Goal: Use online tool/utility: Utilize a website feature to perform a specific function

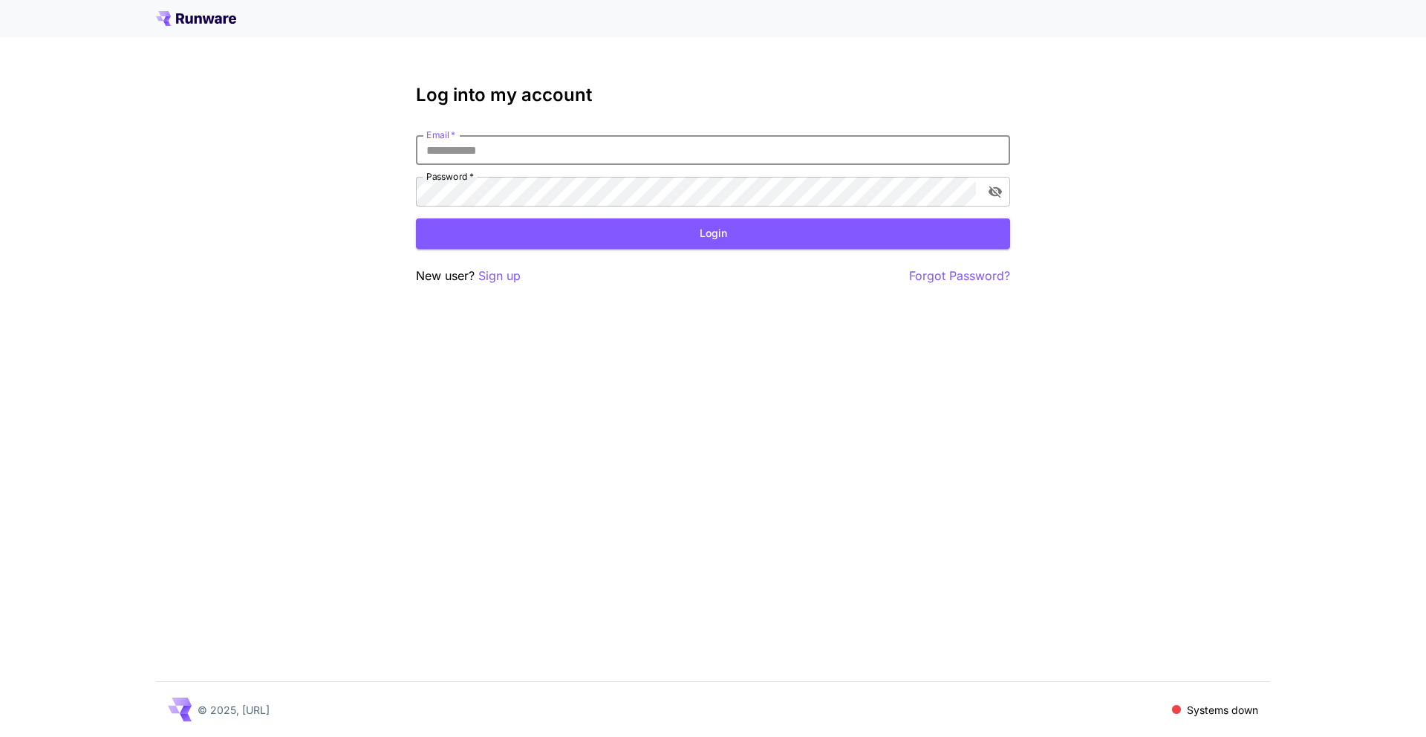
click at [585, 158] on input "Email   *" at bounding box center [713, 150] width 594 height 30
type input "**********"
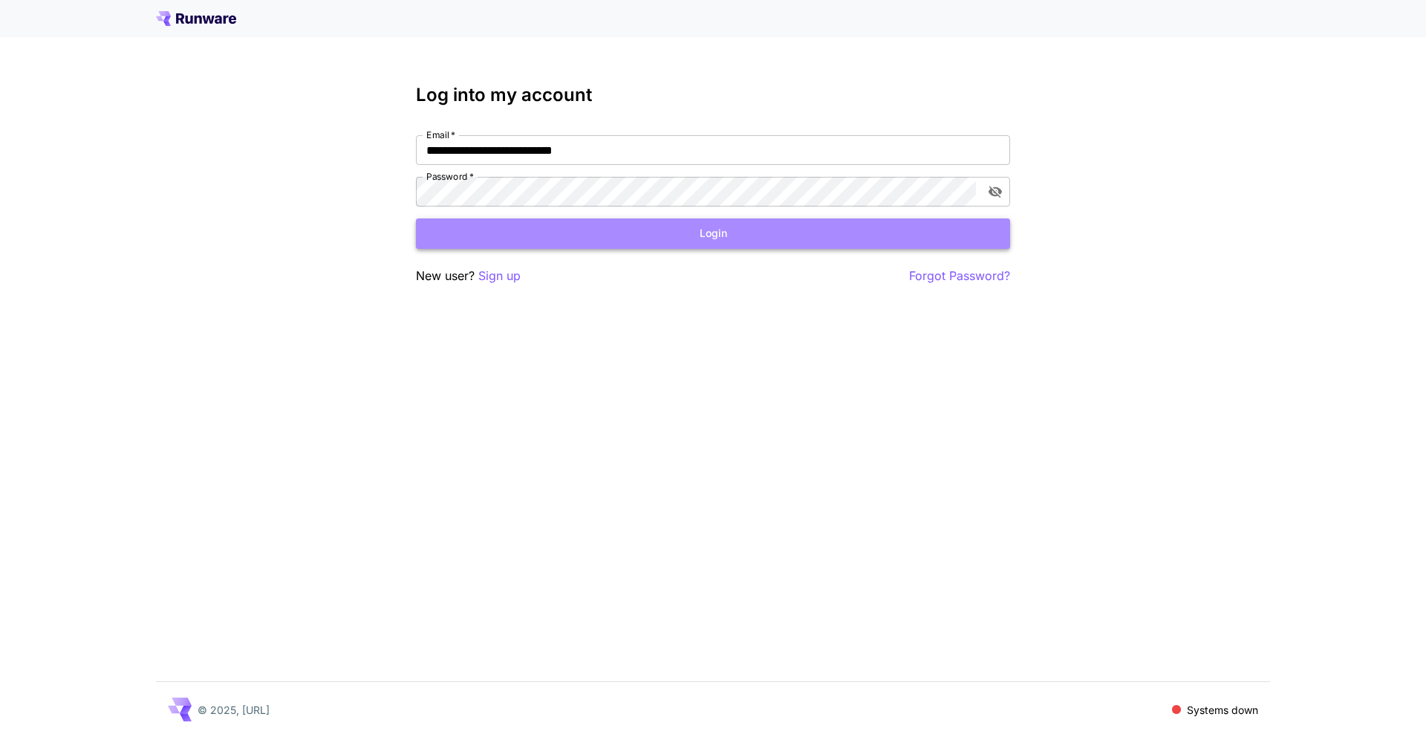
click at [696, 222] on button "Login" at bounding box center [713, 233] width 594 height 30
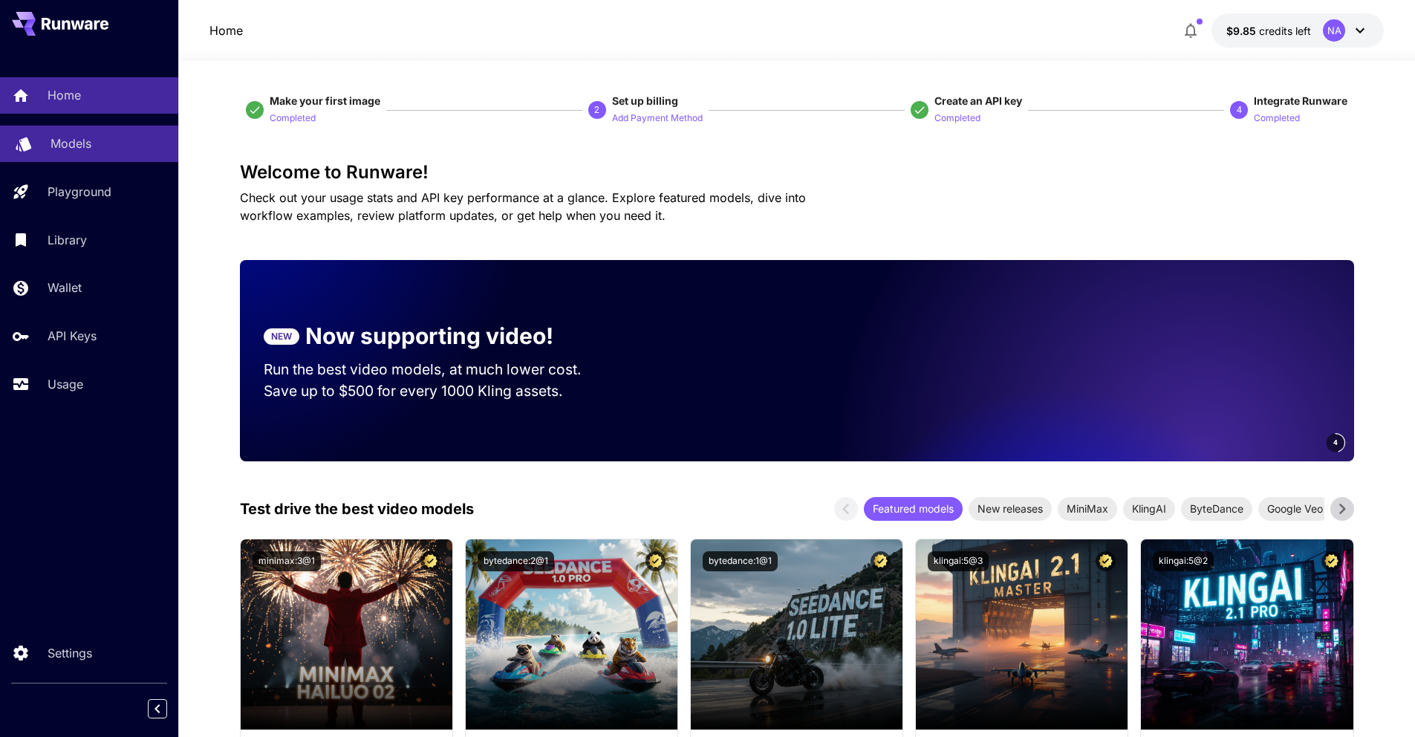
click at [77, 137] on p "Models" at bounding box center [71, 143] width 41 height 18
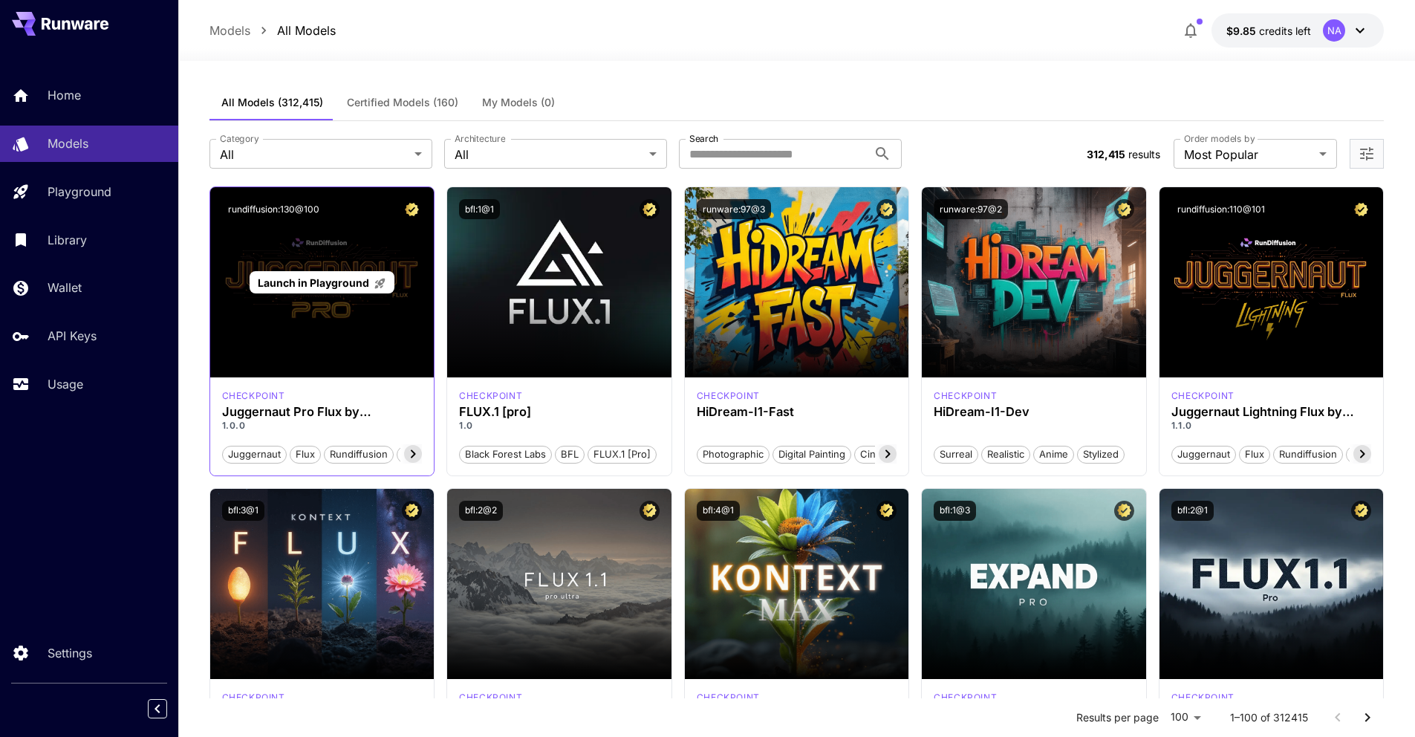
click at [321, 281] on span "Launch in Playground" at bounding box center [313, 282] width 111 height 13
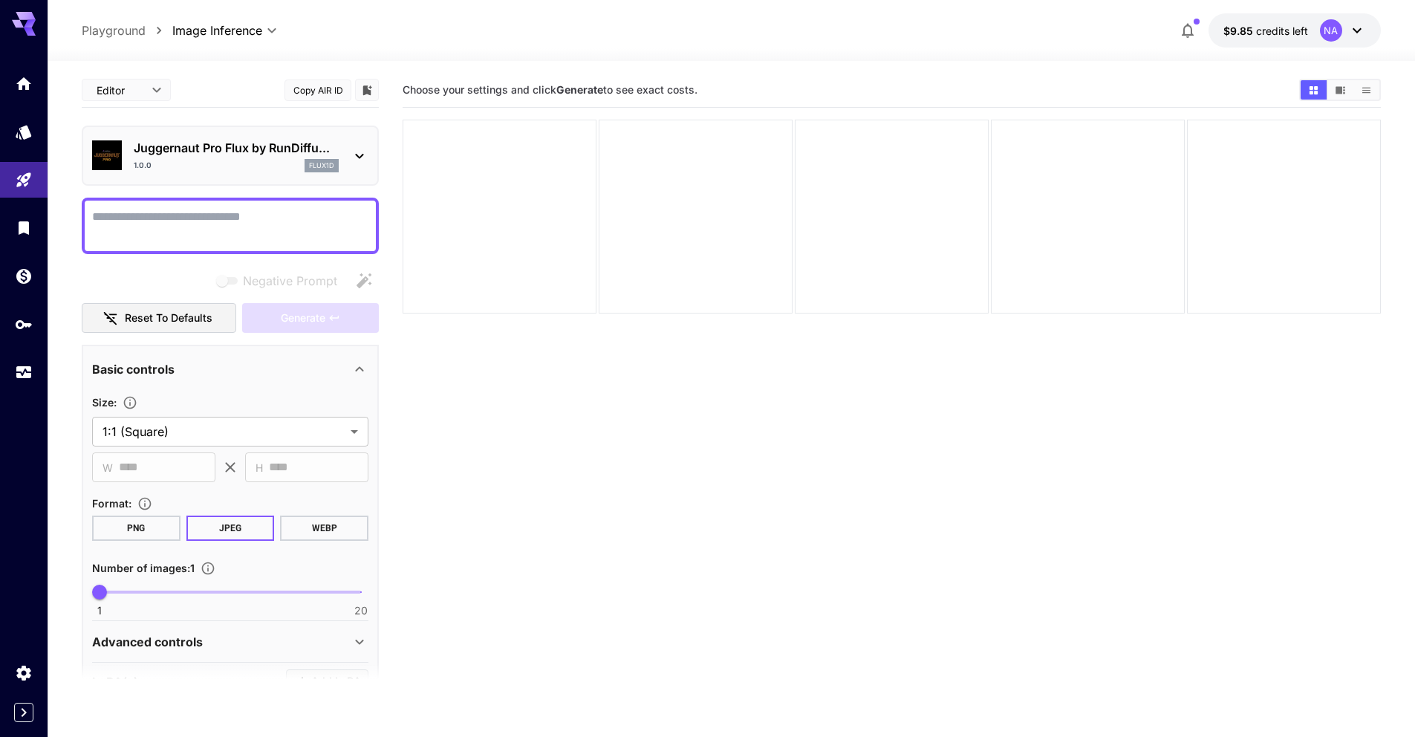
click at [222, 223] on textarea "Negative Prompt" at bounding box center [230, 226] width 276 height 36
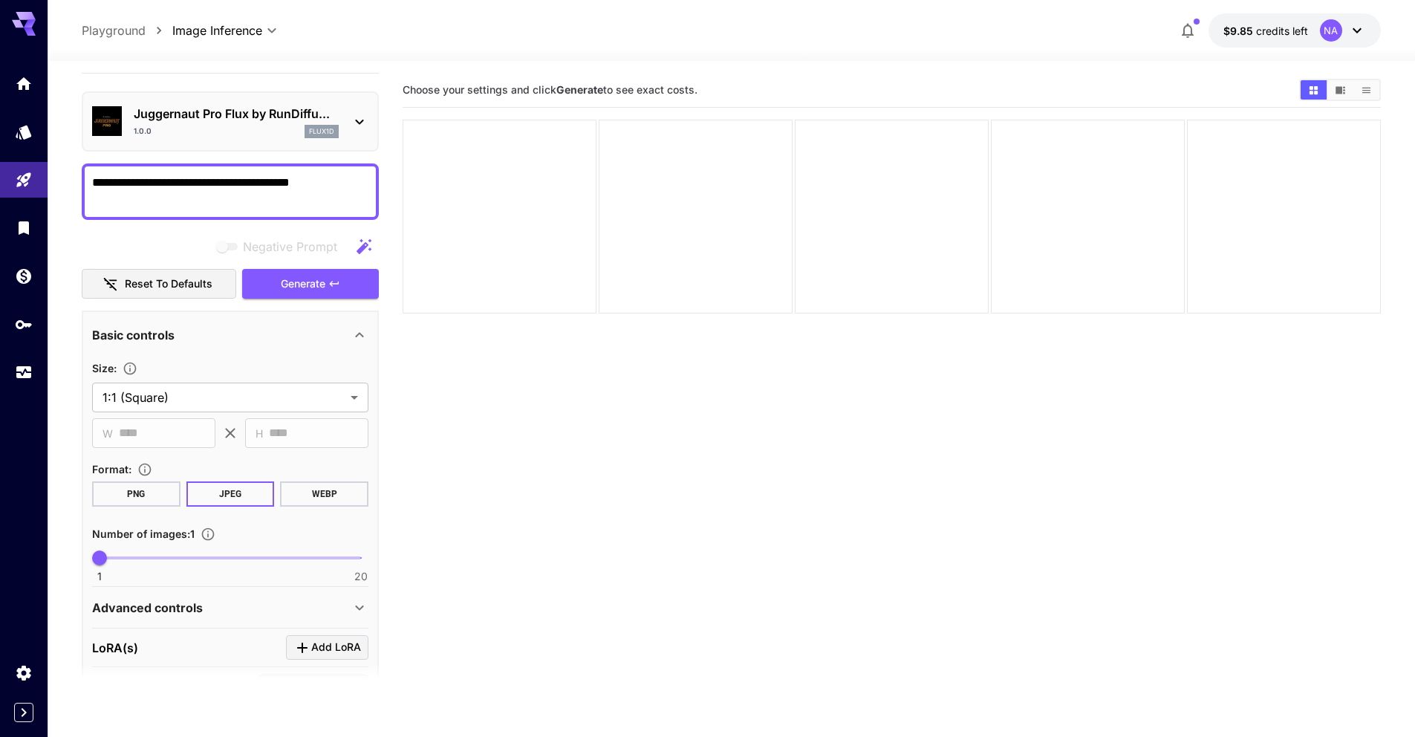
scroll to position [35, 0]
click at [174, 492] on button "PNG" at bounding box center [136, 493] width 88 height 25
click at [323, 490] on button "WEBP" at bounding box center [324, 493] width 88 height 25
click at [296, 281] on span "Generate" at bounding box center [303, 283] width 45 height 19
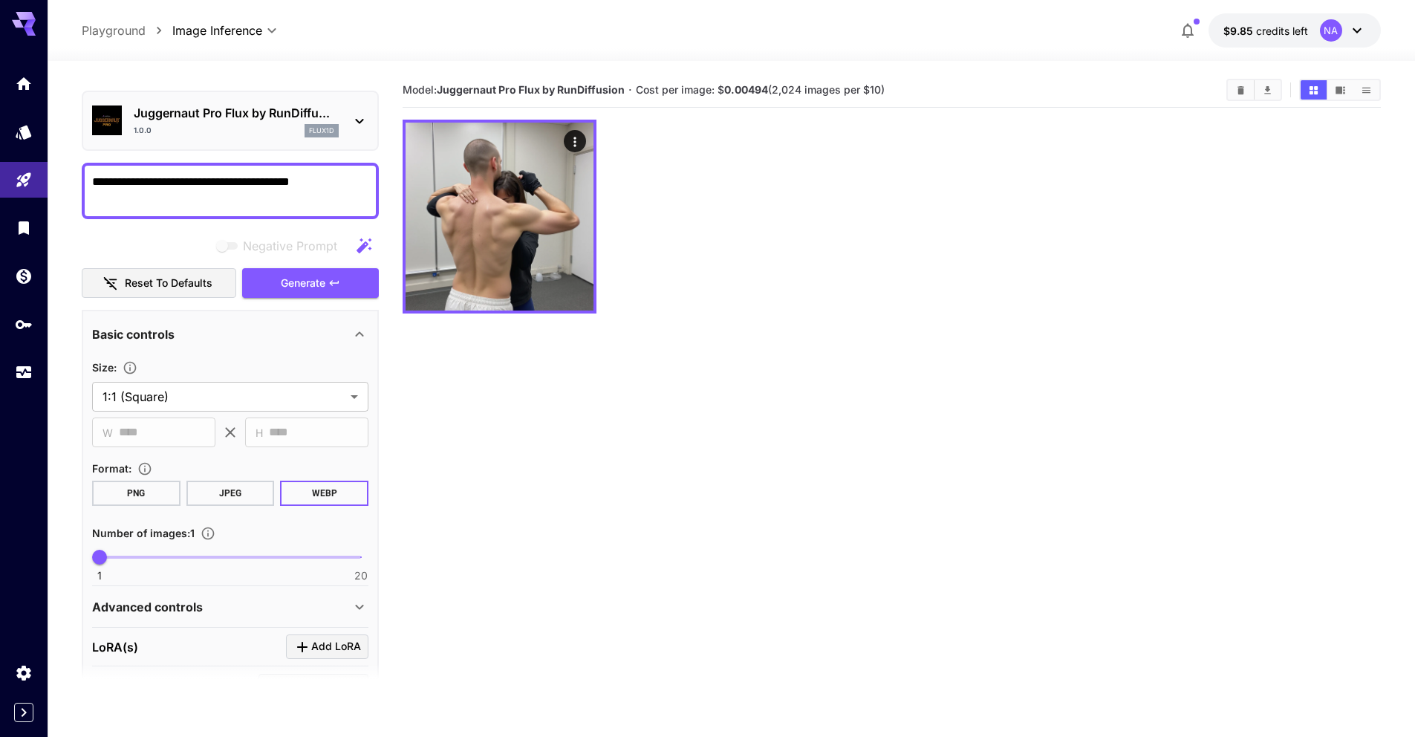
click at [746, 414] on section "Model: Juggernaut Pro Flux by RunDiffusion · Cost per image: $ 0.00494 (2,024 i…" at bounding box center [892, 441] width 978 height 737
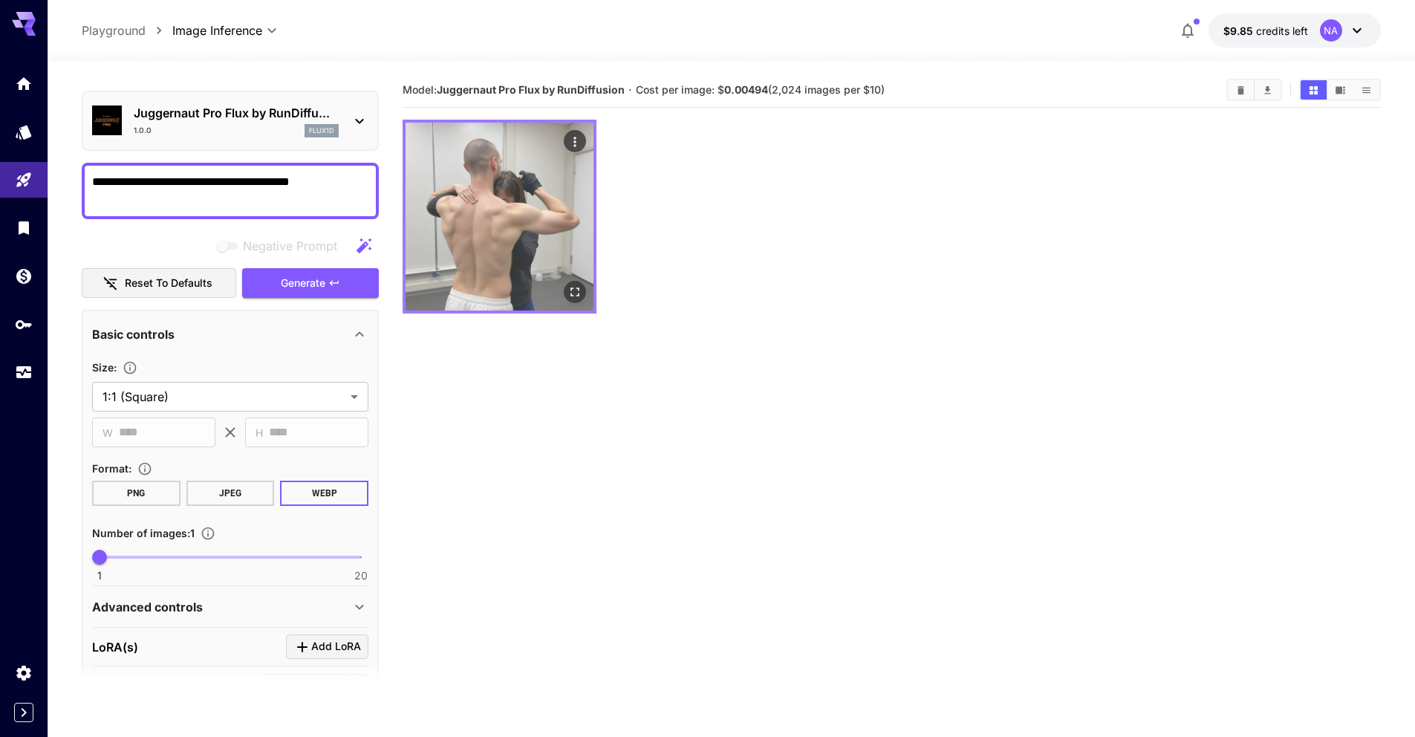
click at [563, 242] on img at bounding box center [500, 217] width 188 height 188
click at [572, 294] on icon "Open in fullscreen" at bounding box center [574, 291] width 15 height 15
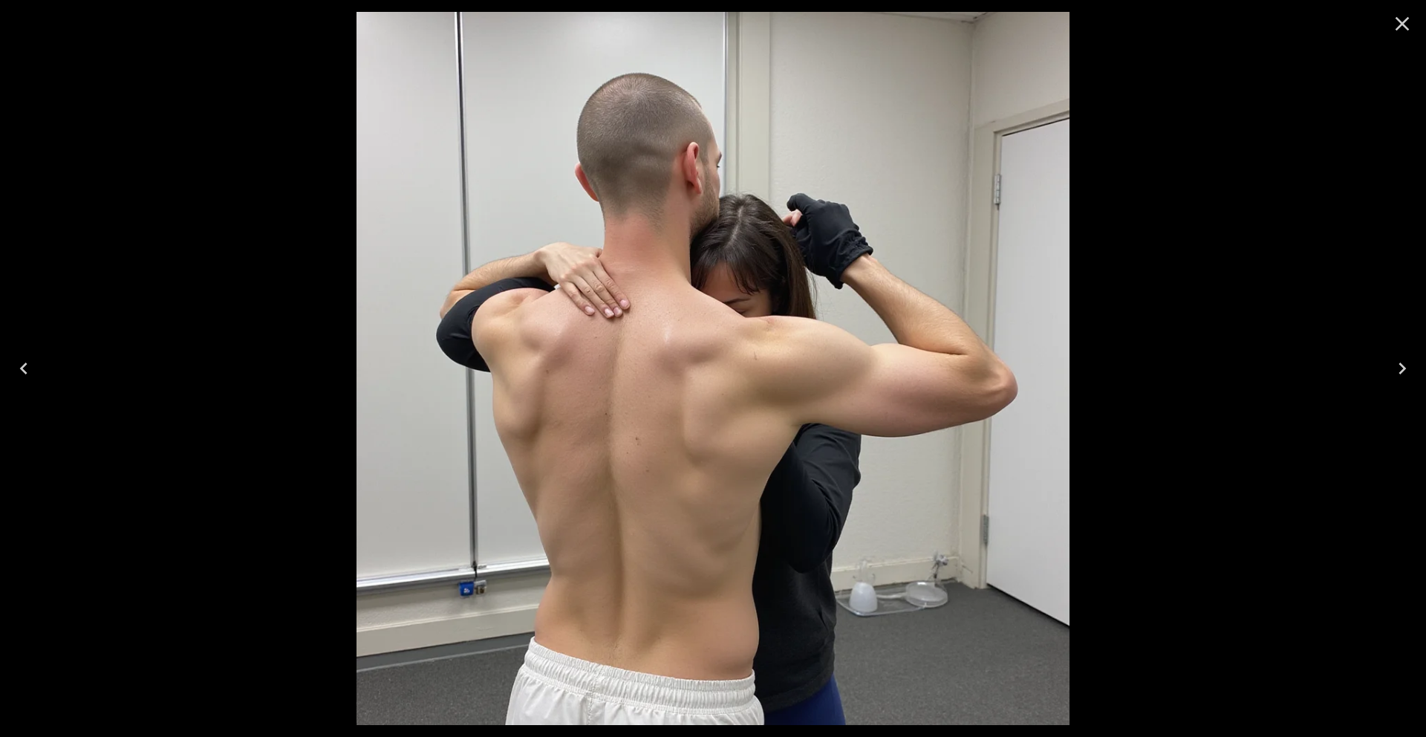
click at [1397, 25] on icon "Close" at bounding box center [1402, 24] width 24 height 24
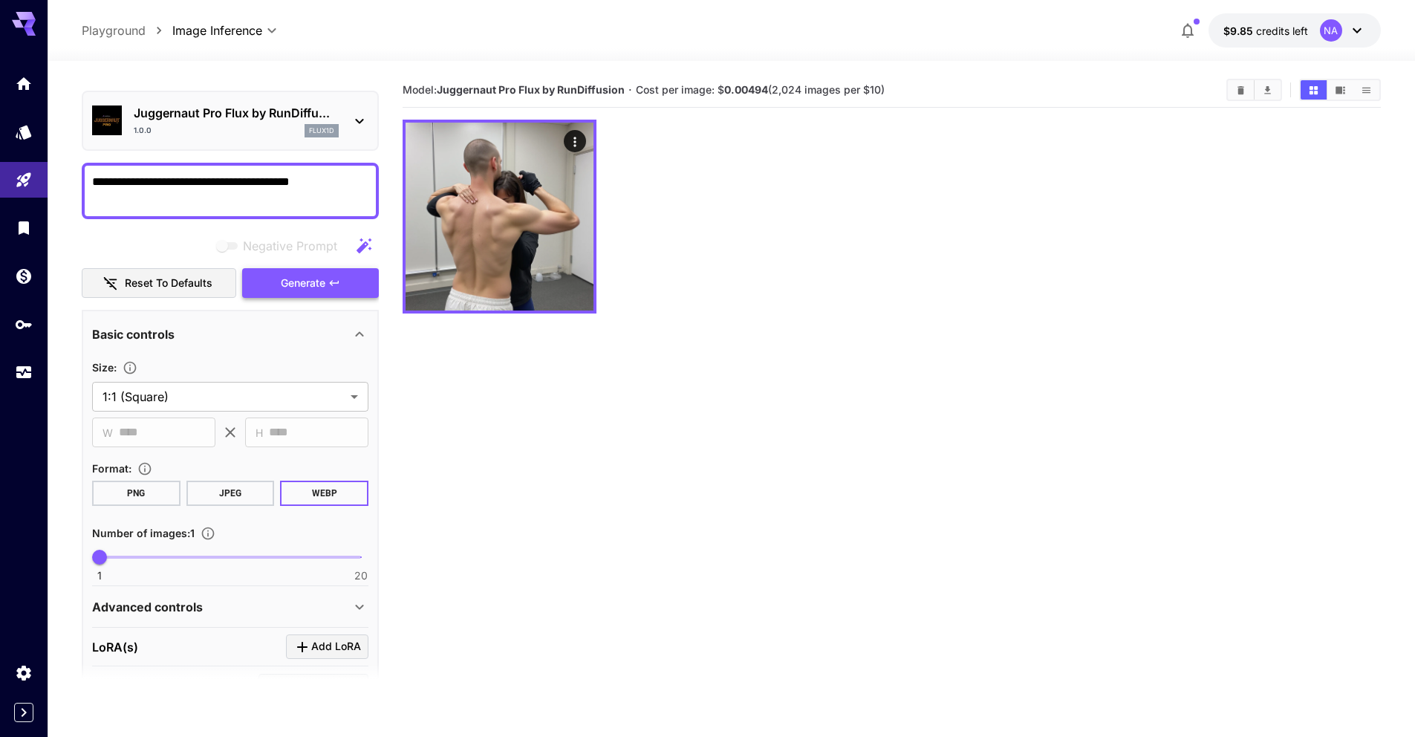
click at [316, 280] on span "Generate" at bounding box center [303, 283] width 45 height 19
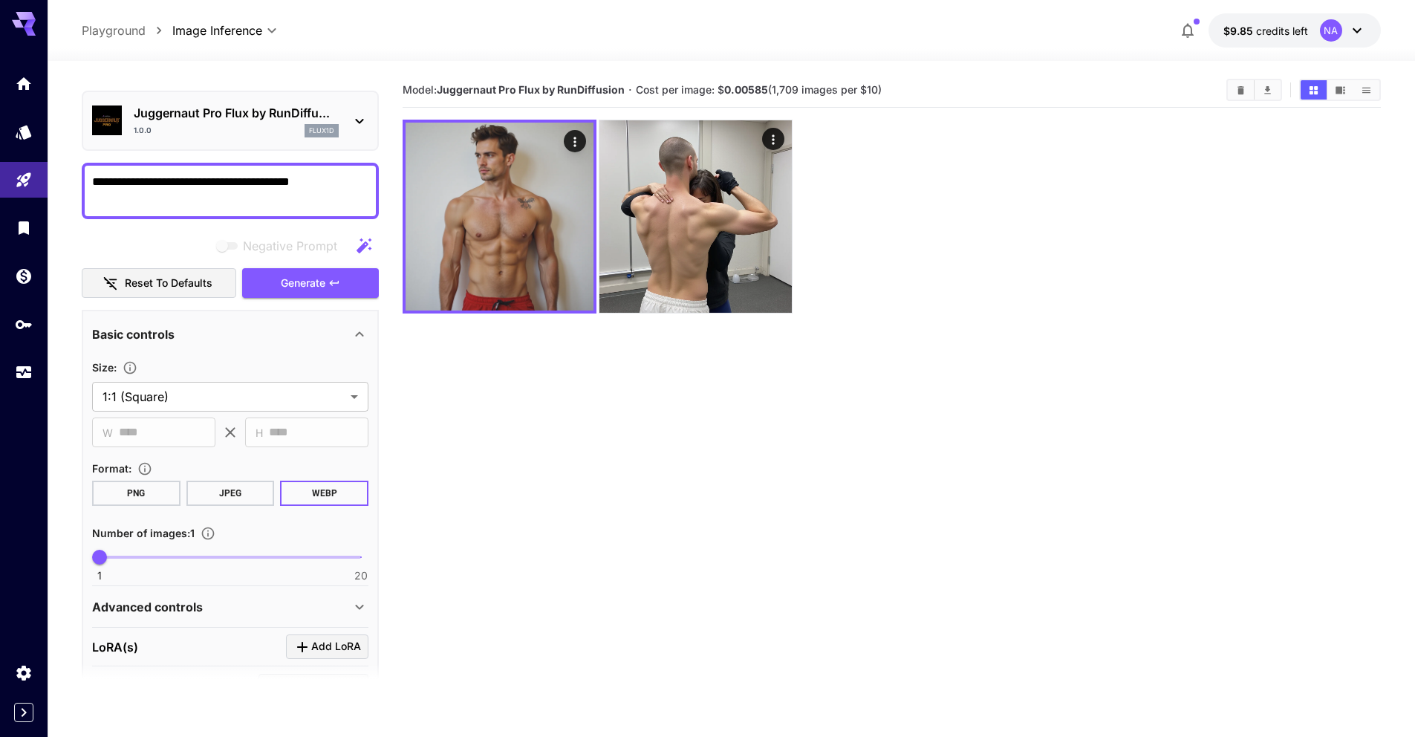
click at [134, 178] on textarea "**********" at bounding box center [230, 191] width 276 height 36
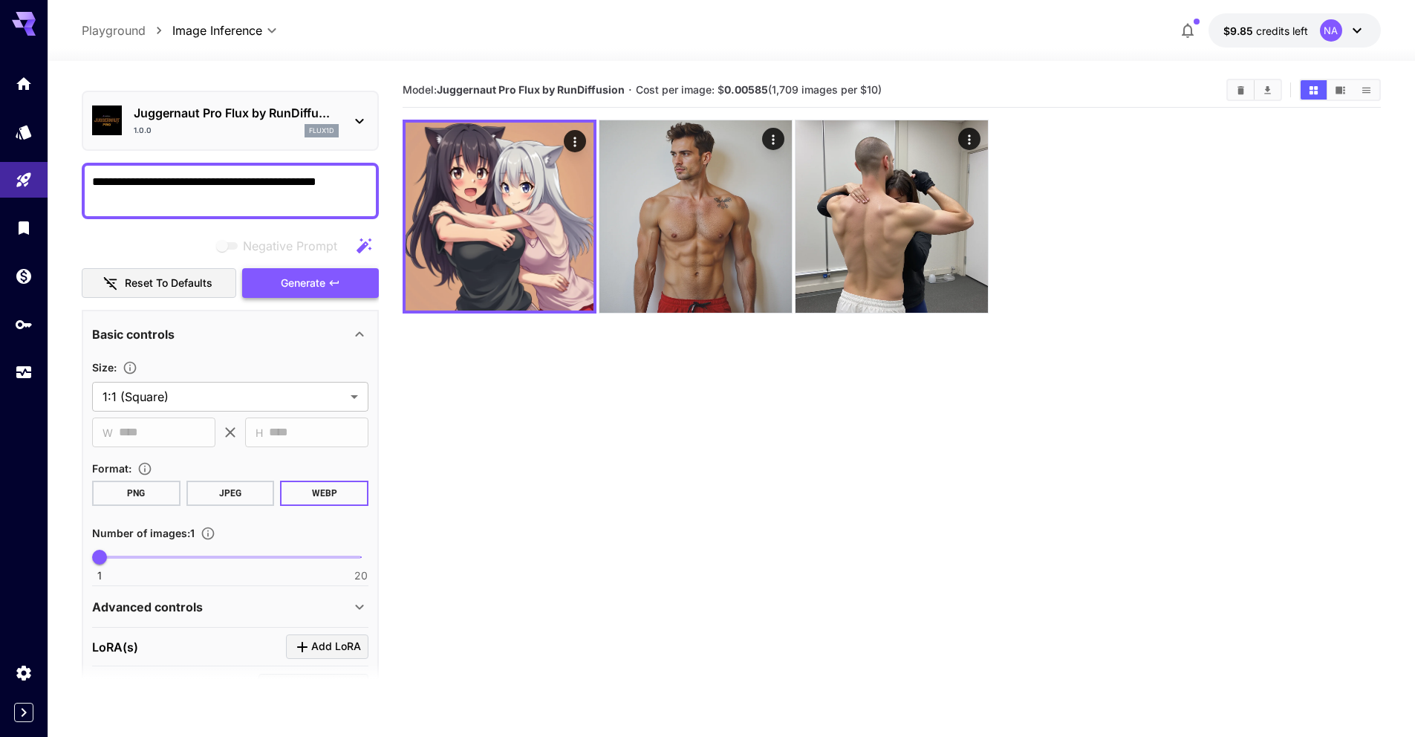
click at [267, 282] on button "Generate" at bounding box center [310, 283] width 137 height 30
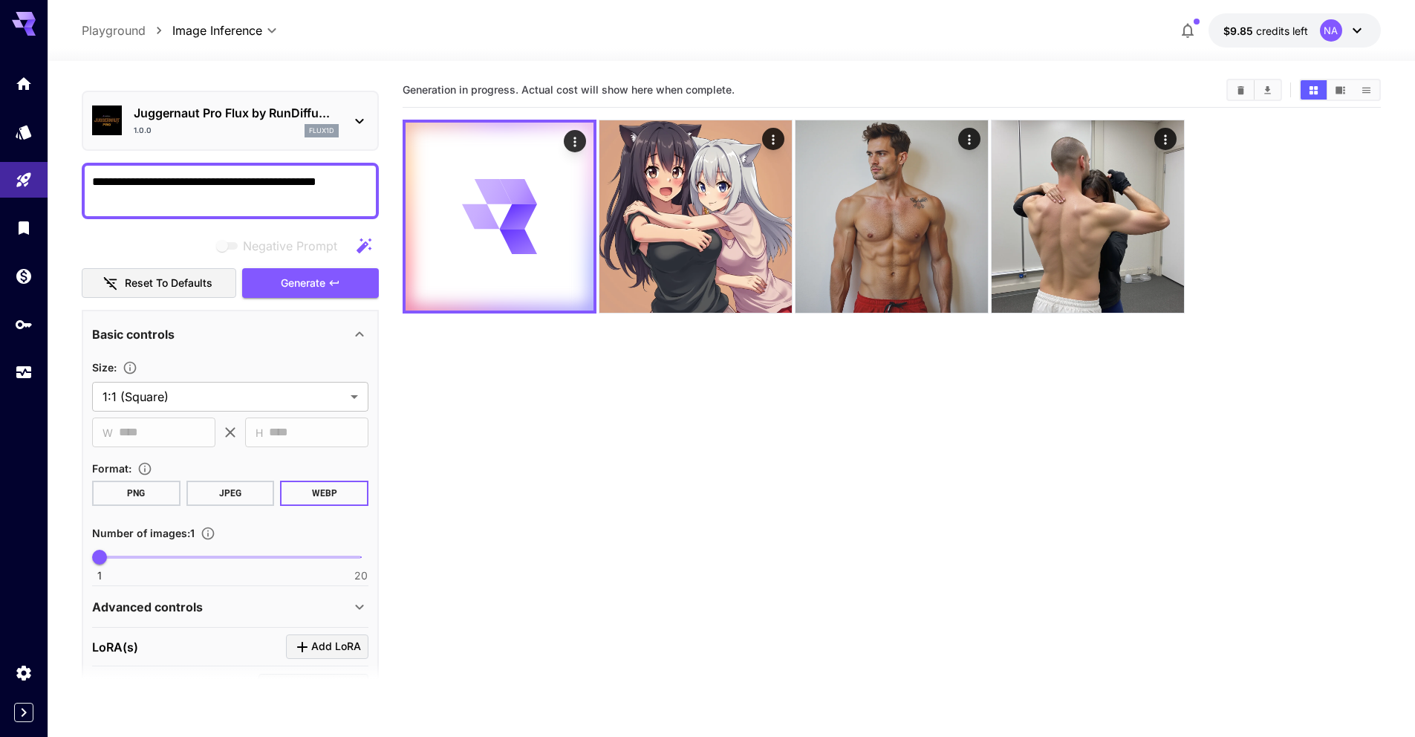
click at [896, 488] on section "Generation in progress. Actual cost will show here when complete." at bounding box center [892, 441] width 978 height 737
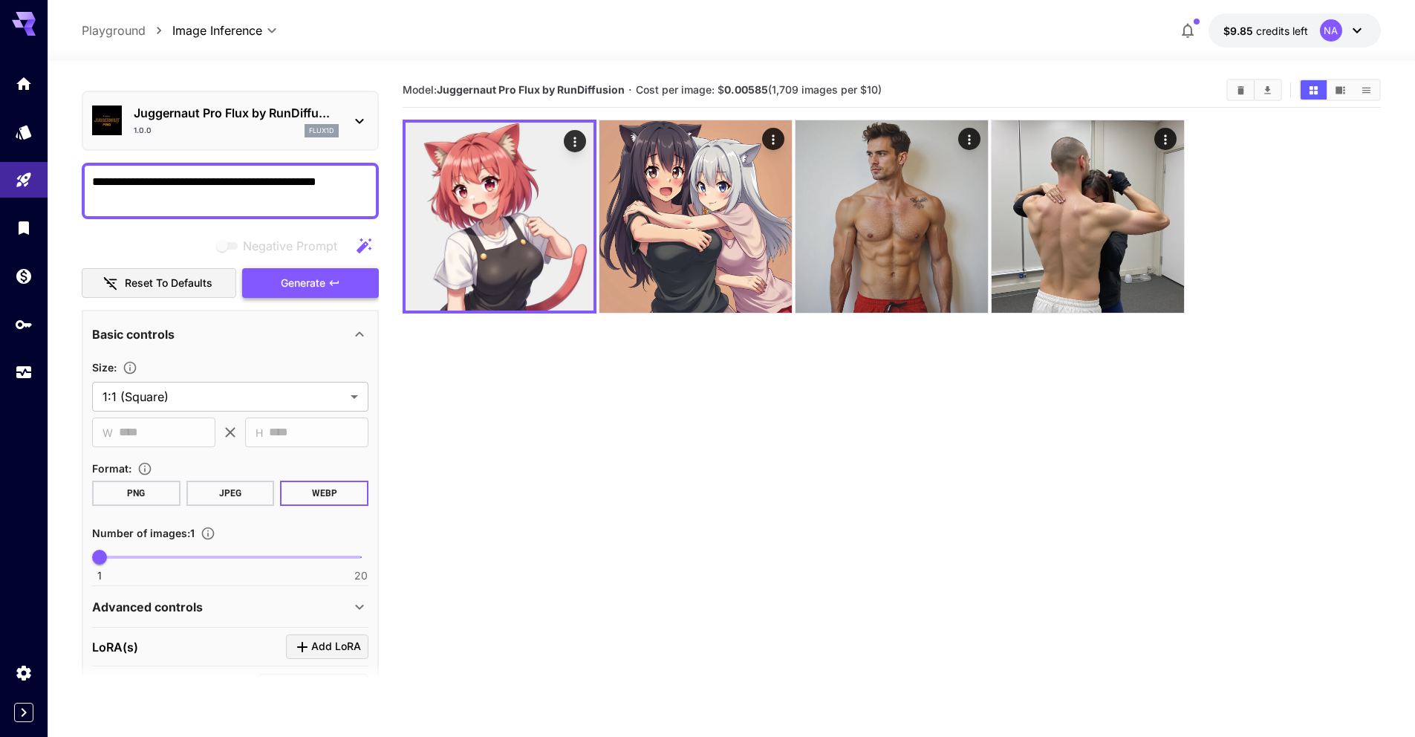
click at [307, 278] on span "Generate" at bounding box center [303, 283] width 45 height 19
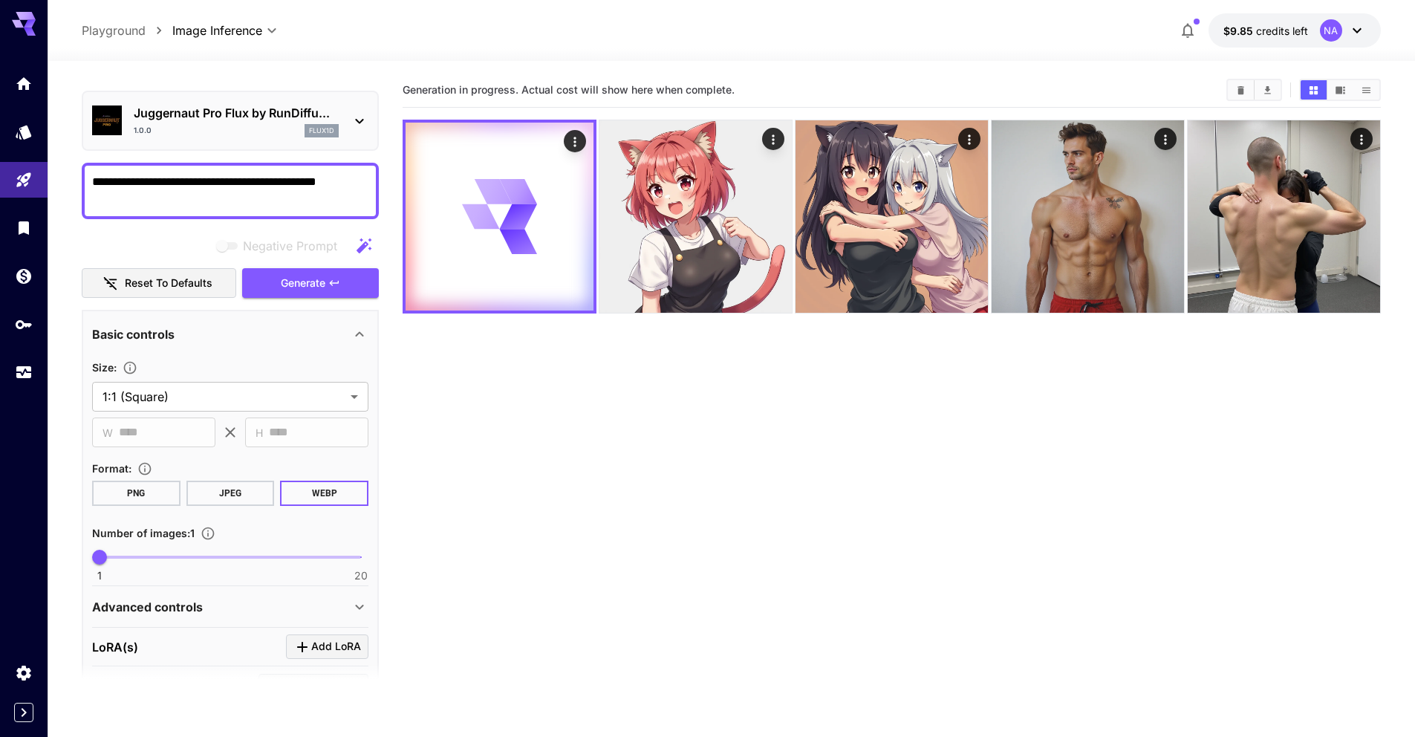
click at [622, 396] on section "Generation in progress. Actual cost will show here when complete." at bounding box center [892, 441] width 978 height 737
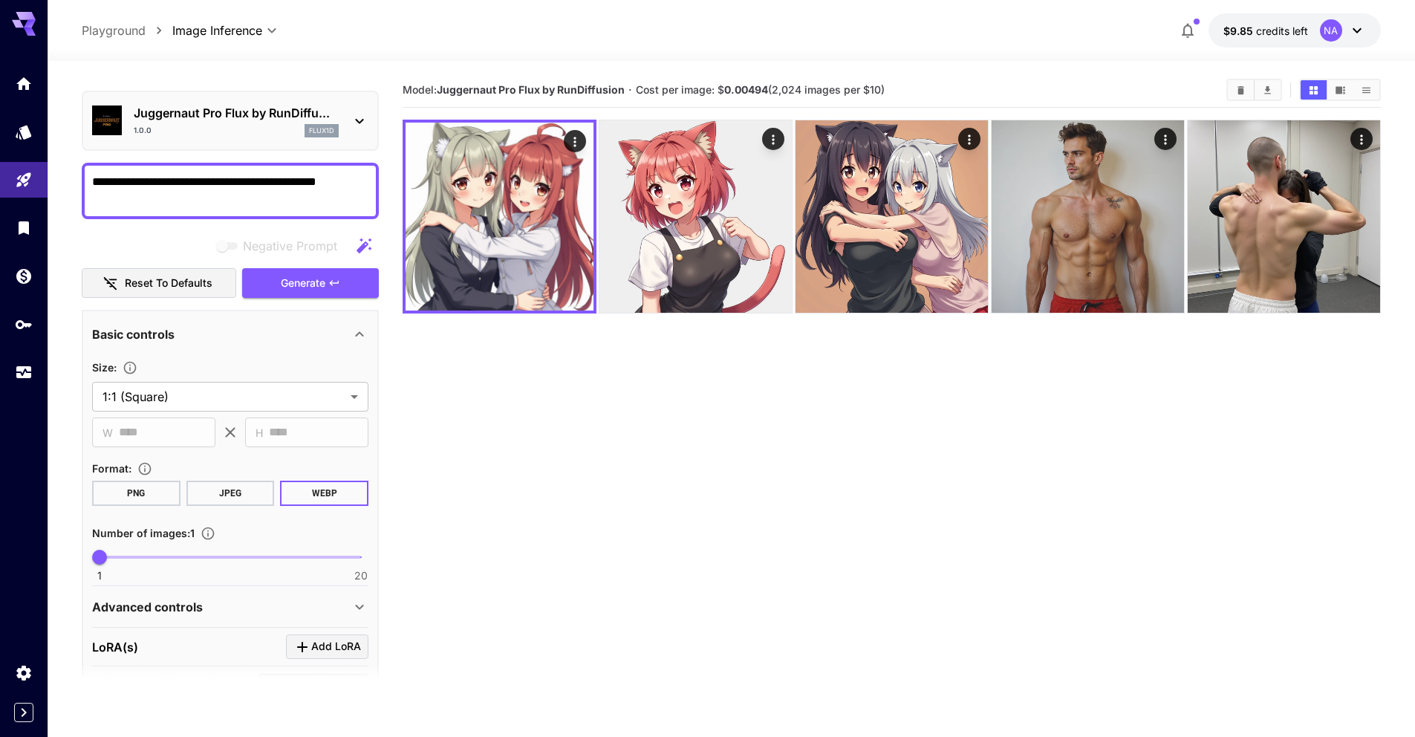
click at [169, 189] on textarea "**********" at bounding box center [230, 191] width 276 height 36
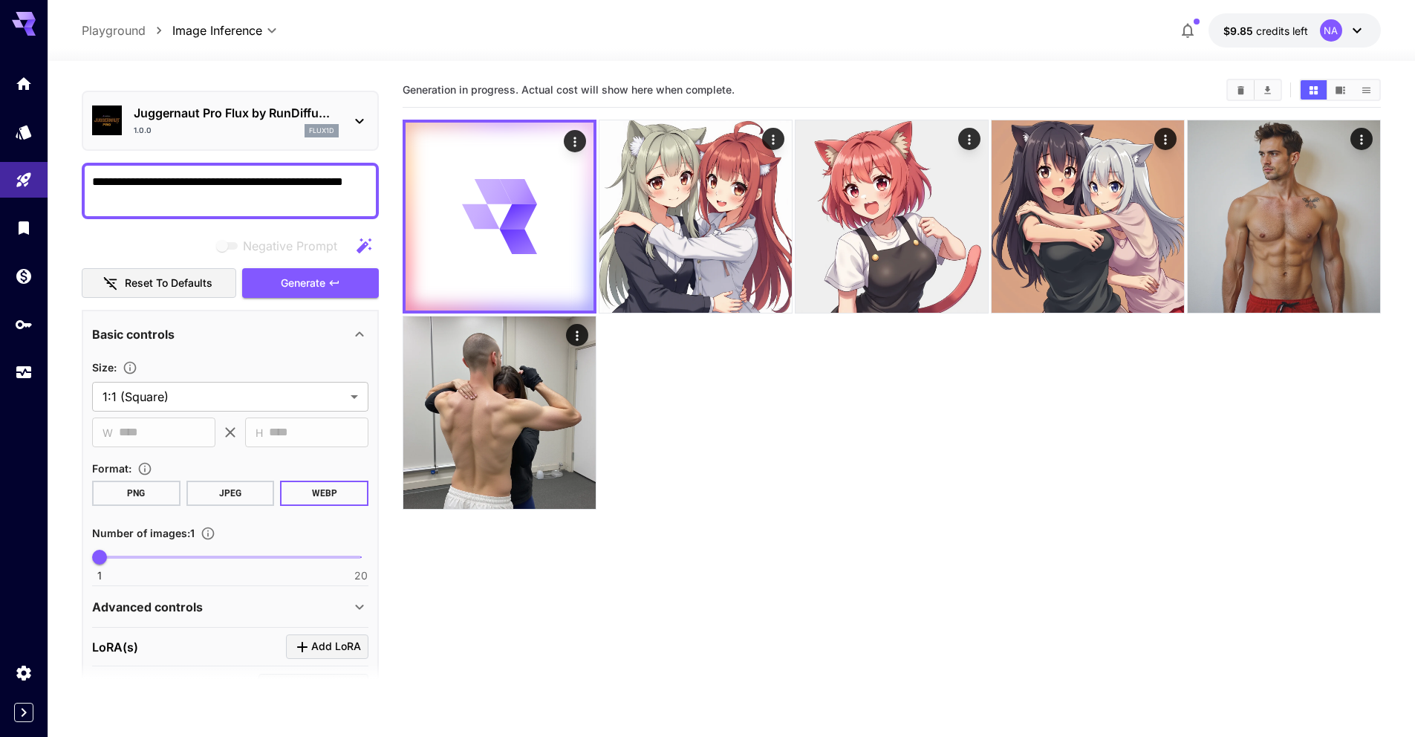
type textarea "**********"
click at [648, 339] on div at bounding box center [892, 315] width 978 height 390
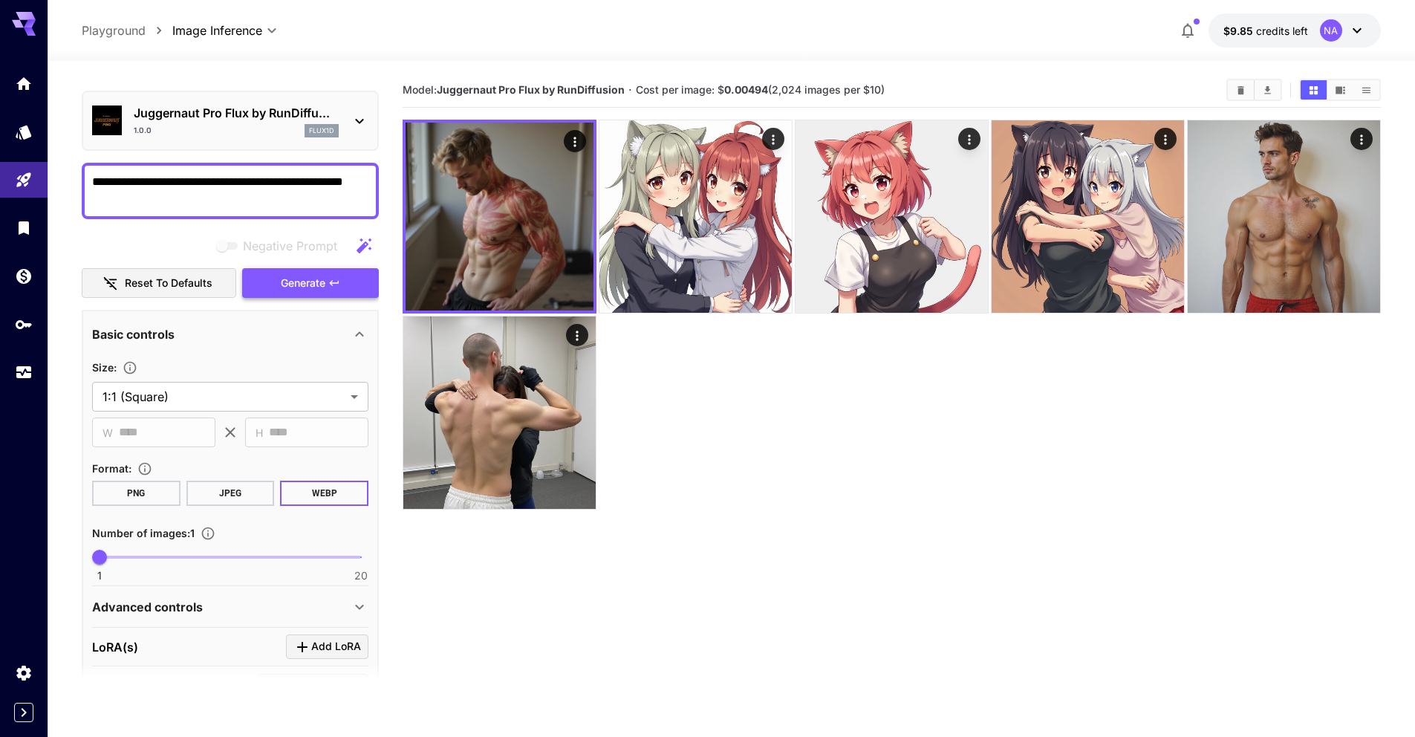
click at [322, 284] on span "Generate" at bounding box center [303, 283] width 45 height 19
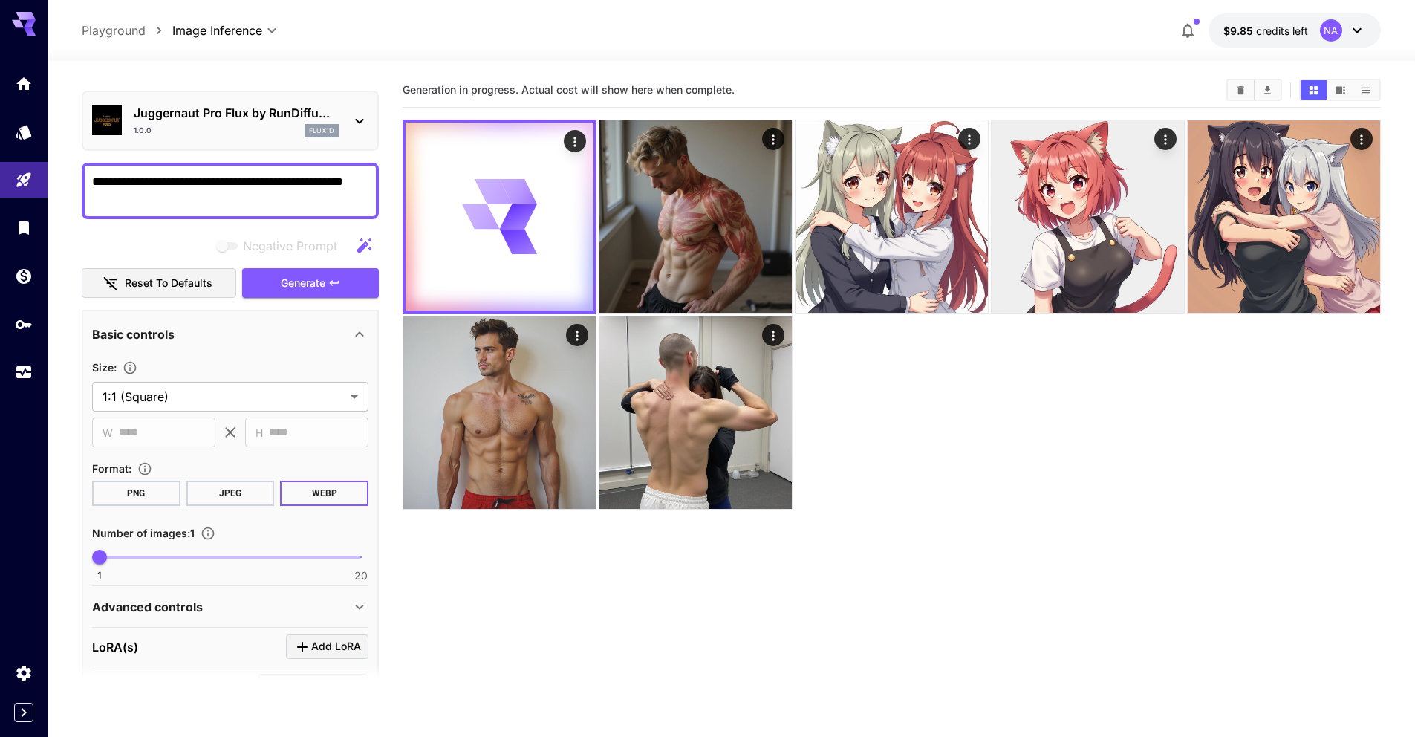
click at [933, 460] on div at bounding box center [892, 315] width 978 height 390
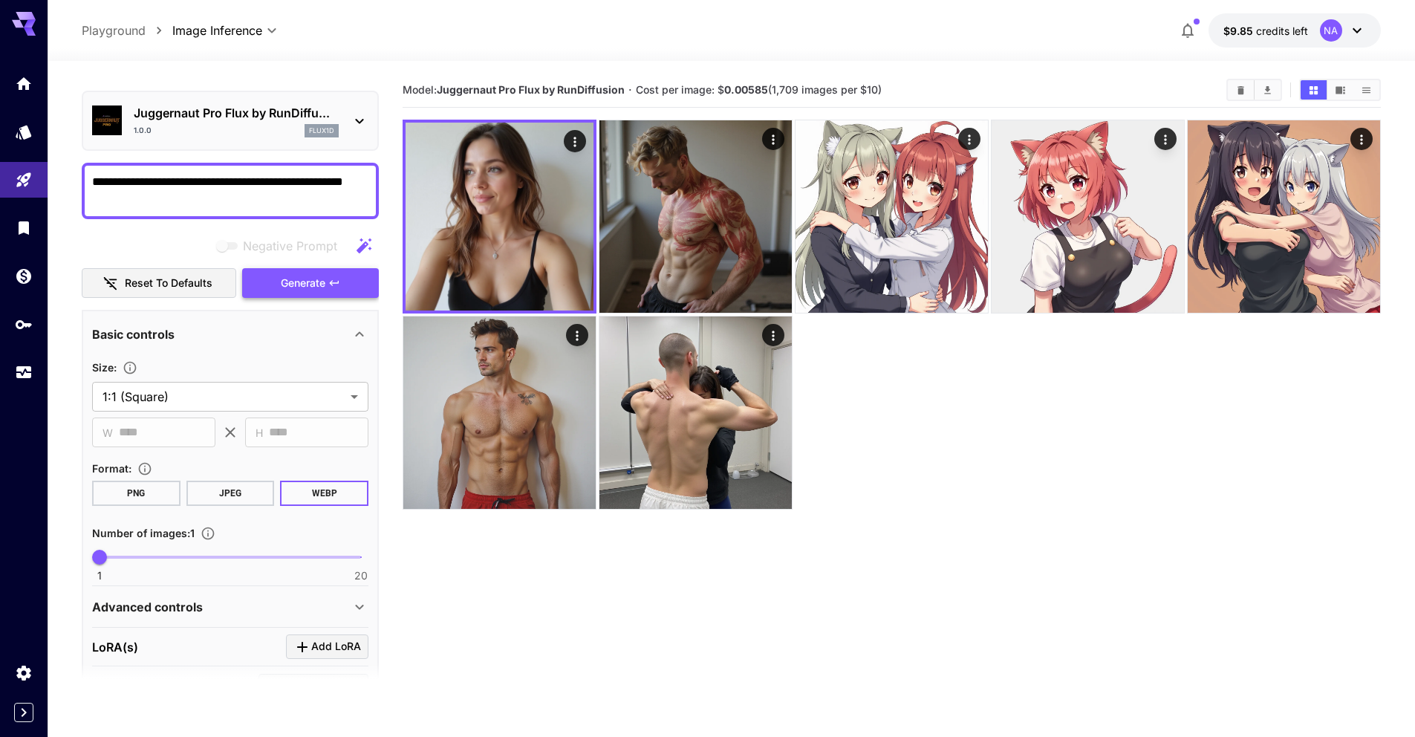
click at [304, 293] on button "Generate" at bounding box center [310, 283] width 137 height 30
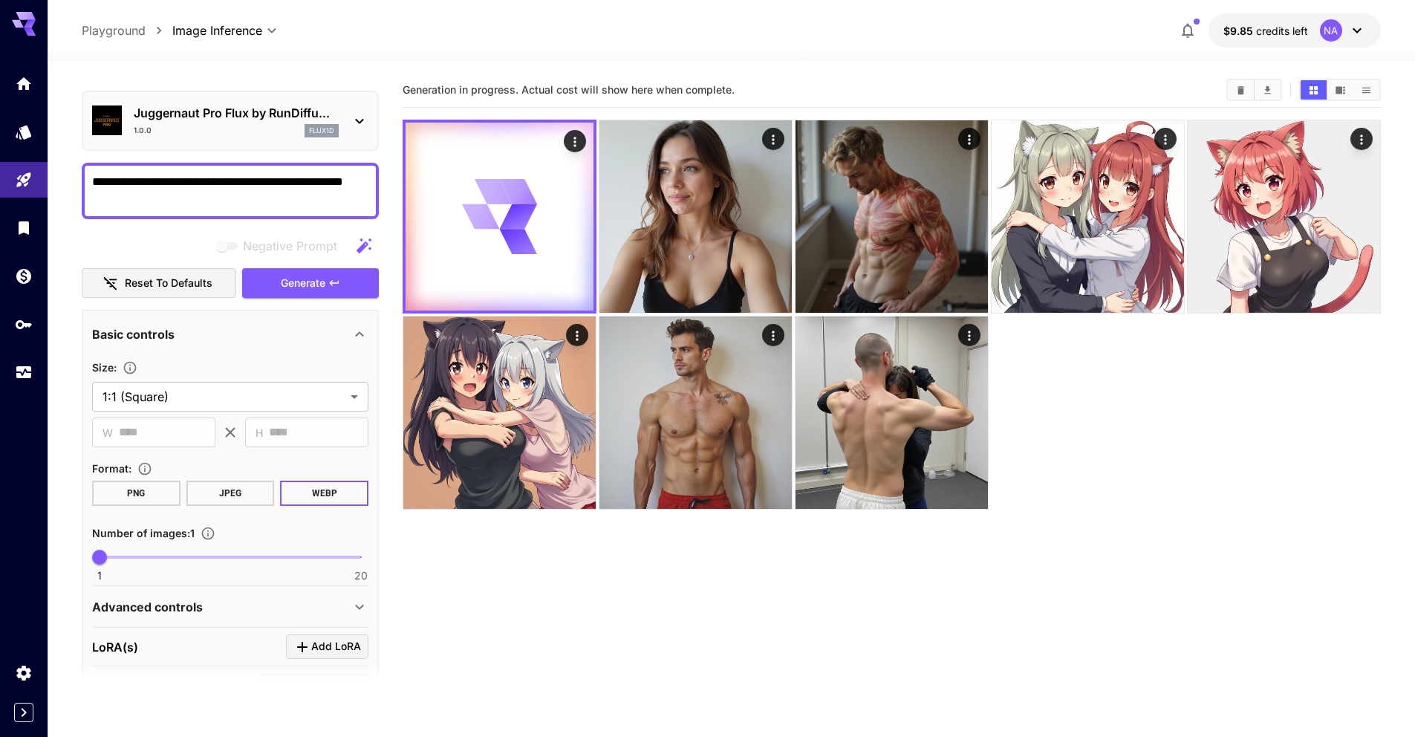
click at [1172, 558] on section "Generation in progress. Actual cost will show here when complete." at bounding box center [892, 441] width 978 height 737
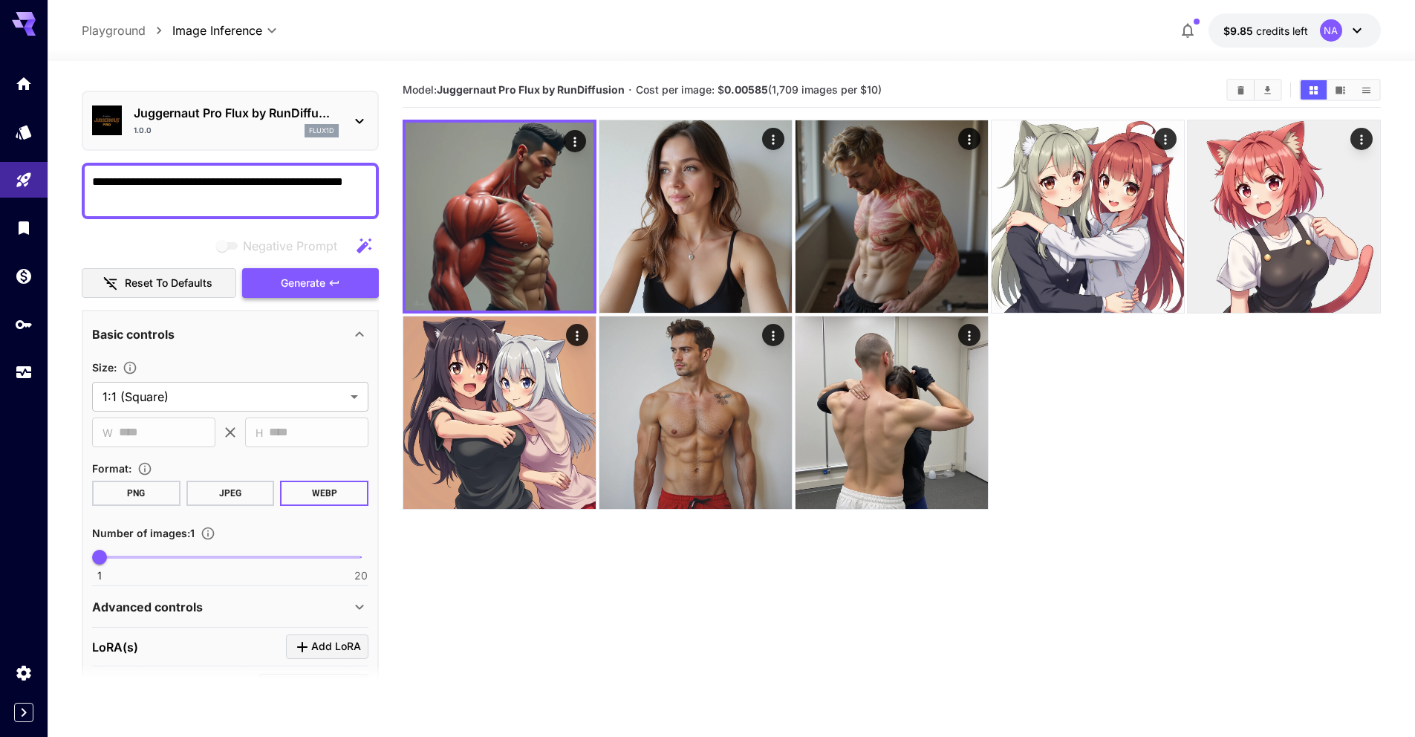
click at [341, 290] on button "Generate" at bounding box center [310, 283] width 137 height 30
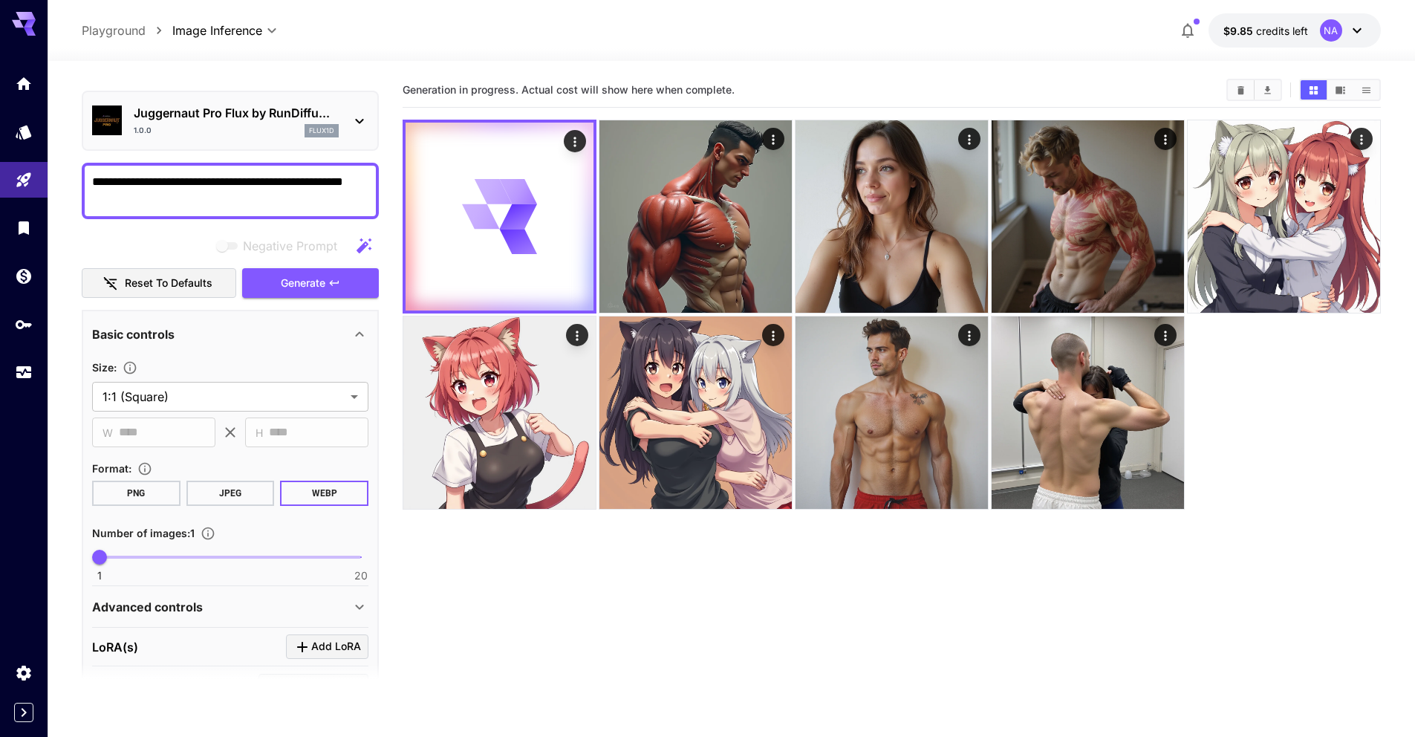
click at [841, 647] on section "Generation in progress. Actual cost will show here when complete." at bounding box center [892, 441] width 978 height 737
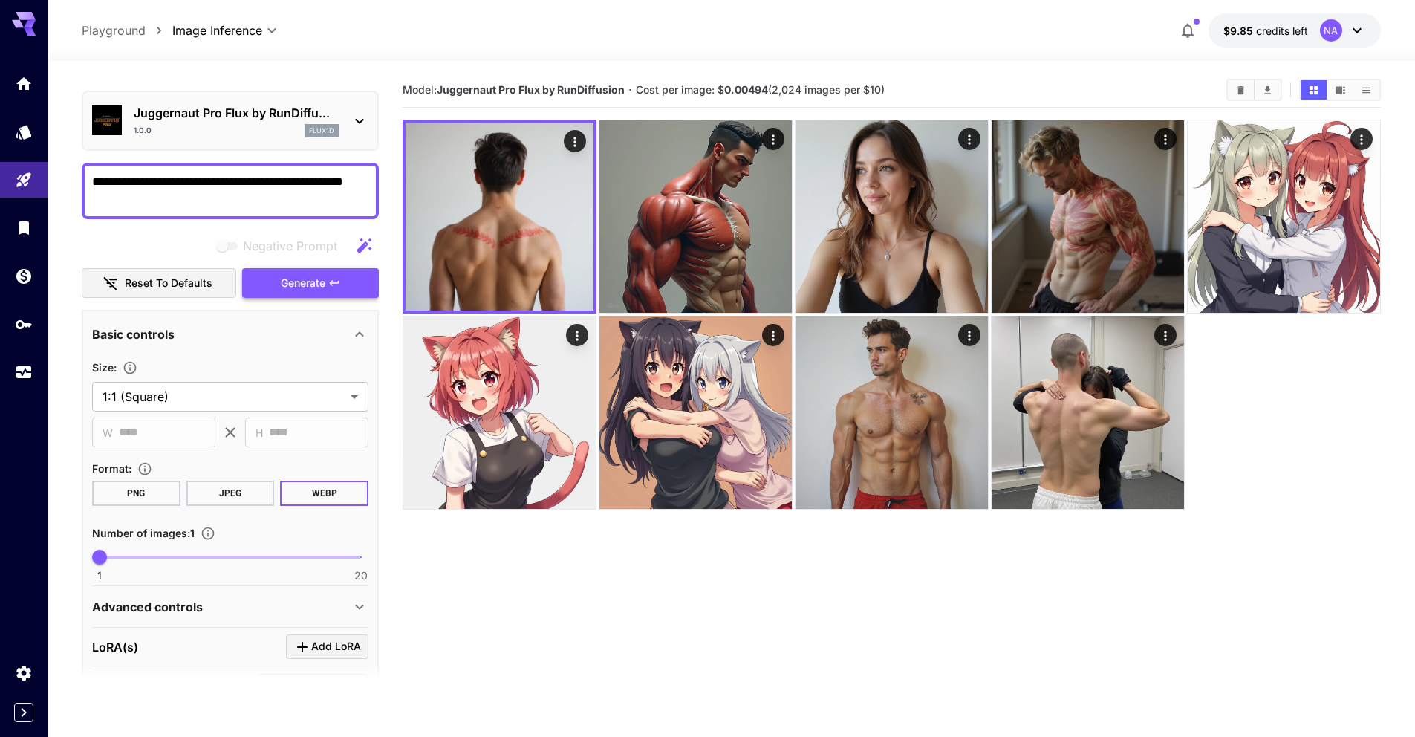
click at [374, 289] on button "Generate" at bounding box center [310, 283] width 137 height 30
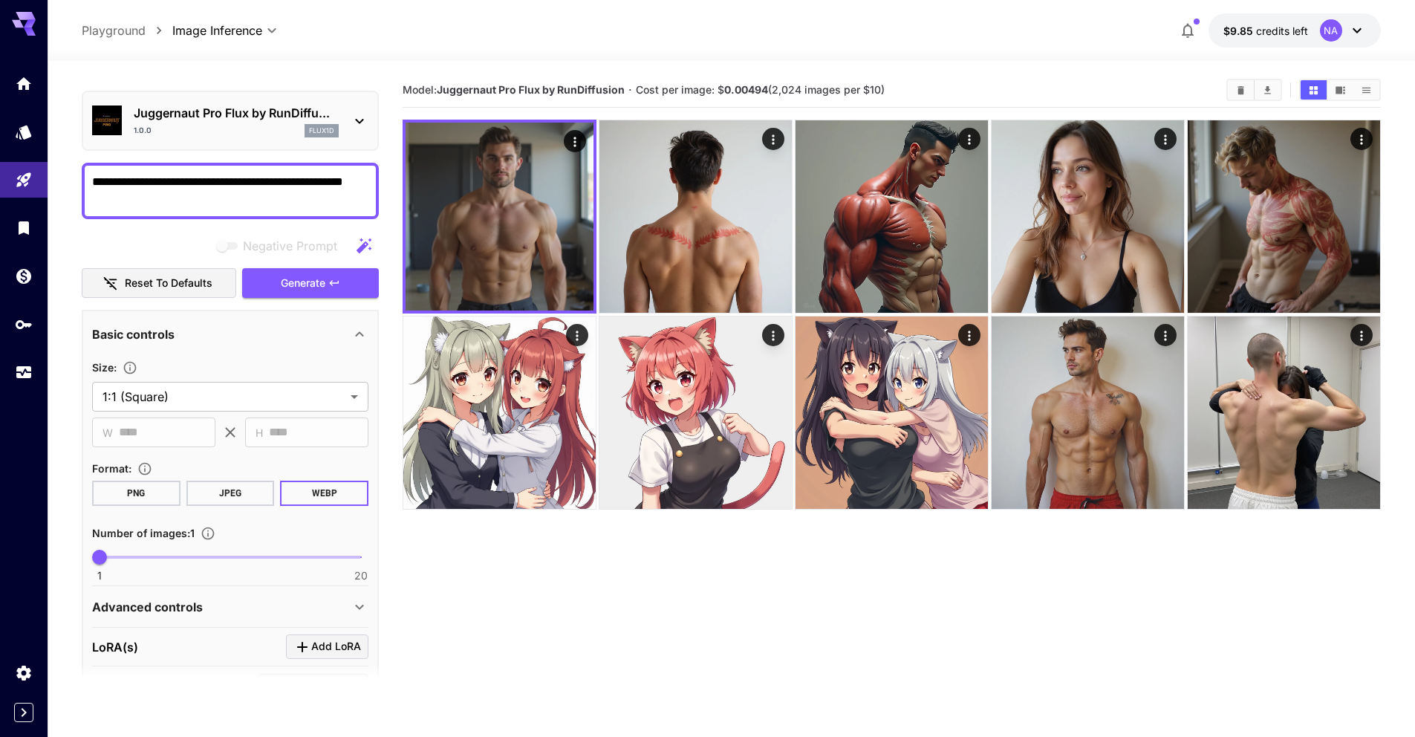
click at [145, 206] on textarea "**********" at bounding box center [230, 191] width 276 height 36
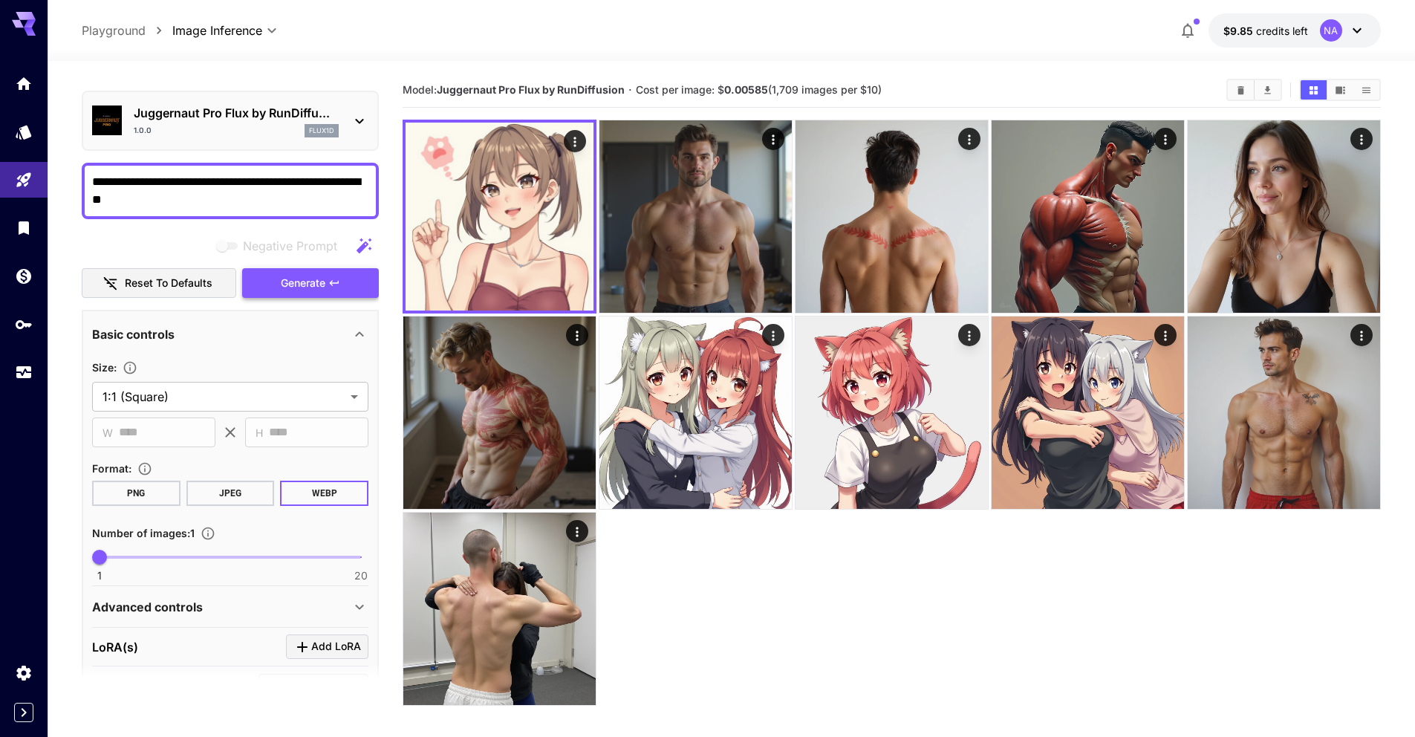
type textarea "**********"
click at [325, 283] on span "Generate" at bounding box center [303, 283] width 45 height 19
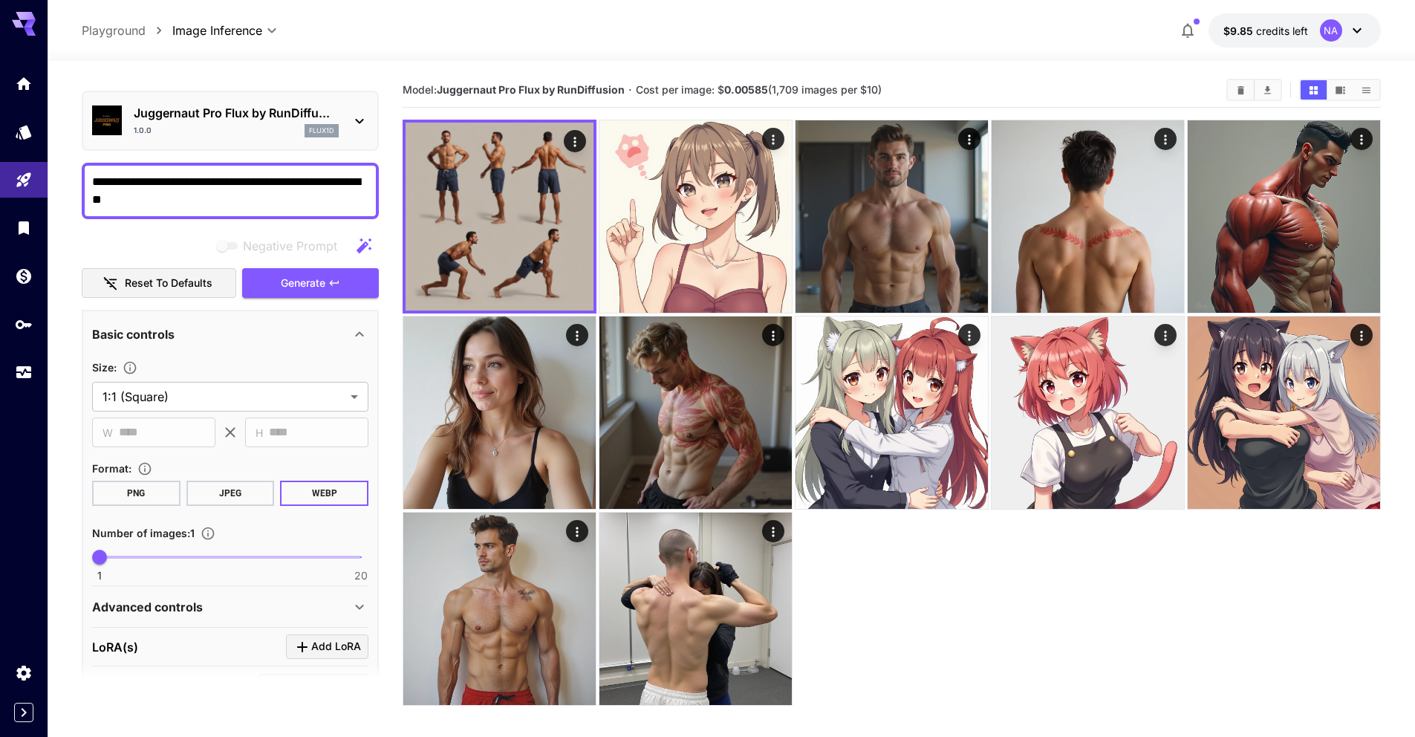
click at [1243, 88] on icon "Clear Images" at bounding box center [1240, 90] width 11 height 11
